Goal: Find specific page/section: Find specific page/section

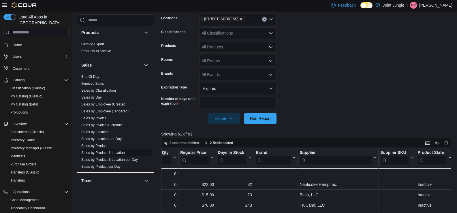
scroll to position [336, 0]
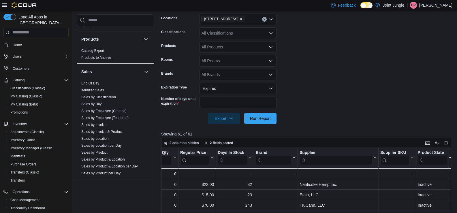
drag, startPoint x: 107, startPoint y: 111, endPoint x: 86, endPoint y: 196, distance: 87.7
click at [87, 196] on div "Cash Management Cash Management Cash Out Details Compliance OCS Transaction Sub…" at bounding box center [116, 110] width 78 height 192
click at [126, 71] on button "Sales" at bounding box center [111, 72] width 60 height 6
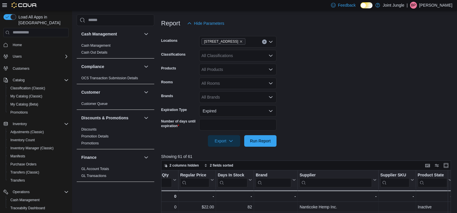
scroll to position [29, 0]
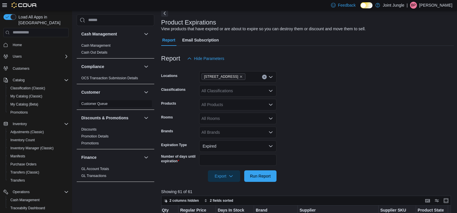
click at [104, 103] on link "Customer Queue" at bounding box center [94, 104] width 26 height 4
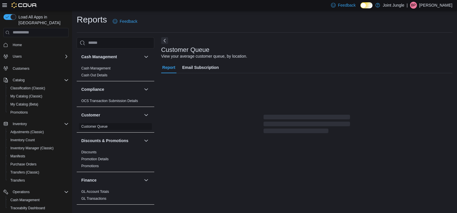
scroll to position [1, 0]
click at [22, 66] on span "Customers" at bounding box center [21, 68] width 17 height 5
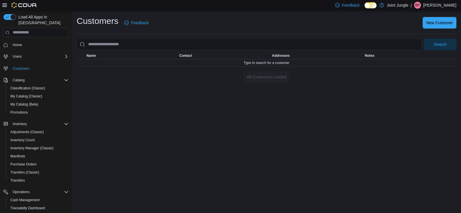
drag, startPoint x: 38, startPoint y: 69, endPoint x: 301, endPoint y: 137, distance: 272.3
click at [301, 137] on div "Customers Feedback New Customer Search This table contains 0 rows. Name Contact…" at bounding box center [266, 112] width 389 height 202
click at [54, 53] on div "Users" at bounding box center [39, 56] width 58 height 7
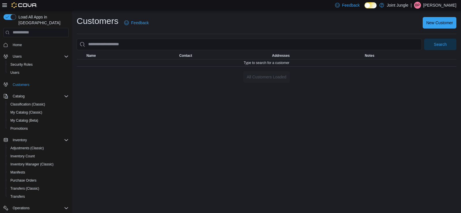
click at [65, 41] on span "Home" at bounding box center [39, 44] width 58 height 7
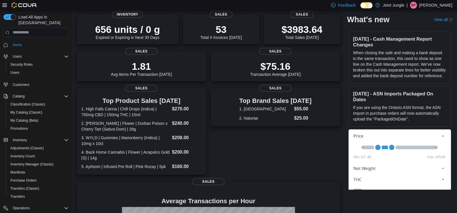
scroll to position [29, 0]
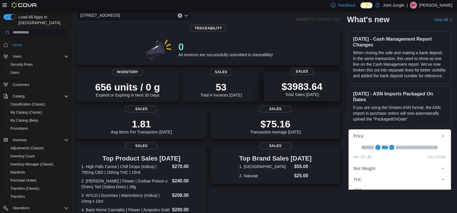
click at [322, 89] on p "$3983.64" at bounding box center [301, 87] width 41 height 12
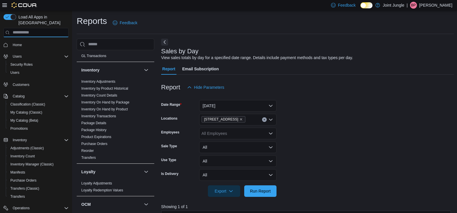
click at [39, 29] on input "search" at bounding box center [35, 32] width 65 height 9
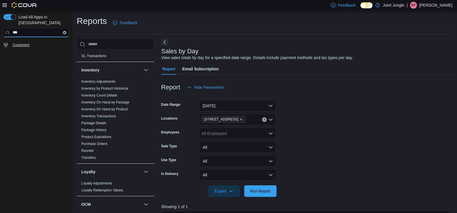
type input "***"
click at [15, 43] on span "Customers" at bounding box center [21, 45] width 17 height 5
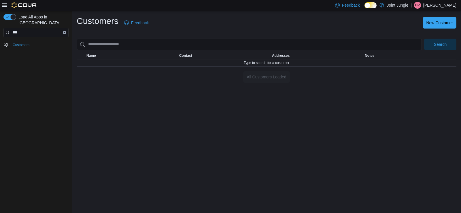
click at [6, 5] on icon at bounding box center [4, 4] width 5 height 3
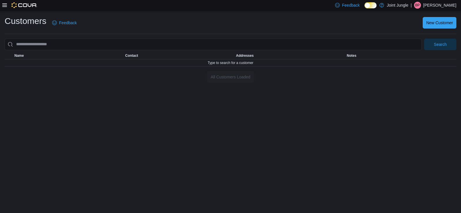
click at [5, 4] on icon at bounding box center [4, 5] width 5 height 5
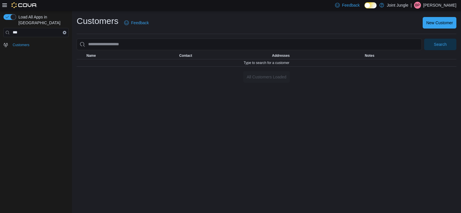
click at [65, 32] on icon "Clear input" at bounding box center [64, 32] width 1 height 1
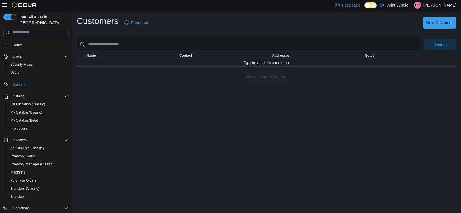
click at [5, 4] on icon at bounding box center [4, 4] width 5 height 3
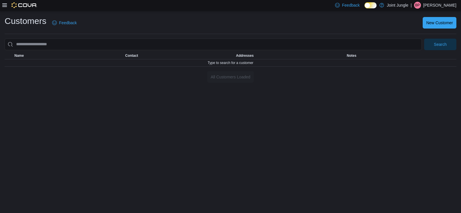
click at [5, 4] on icon at bounding box center [4, 4] width 5 height 3
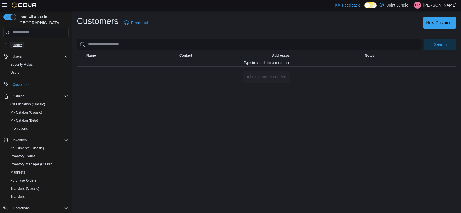
click at [19, 43] on span "Home" at bounding box center [17, 45] width 9 height 5
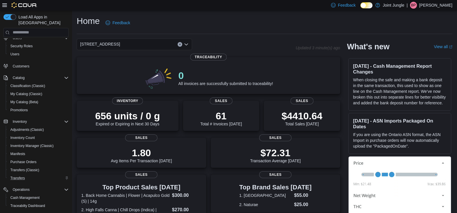
scroll to position [87, 0]
